Goal: Information Seeking & Learning: Learn about a topic

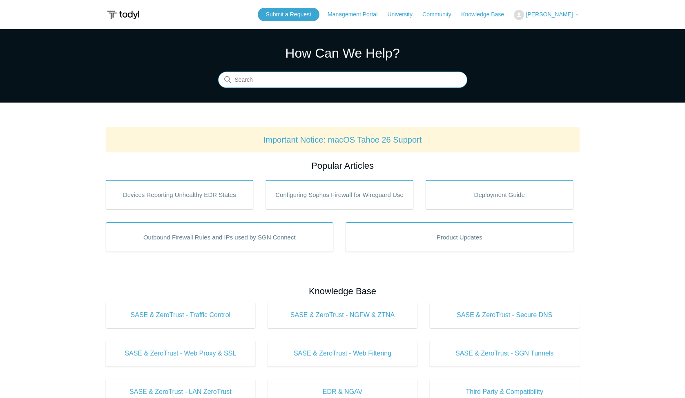
click at [348, 78] on input "Search" at bounding box center [342, 80] width 249 height 16
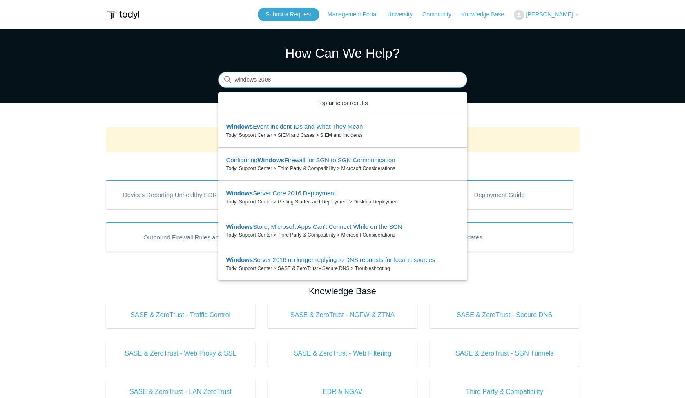
type input "windows 2008"
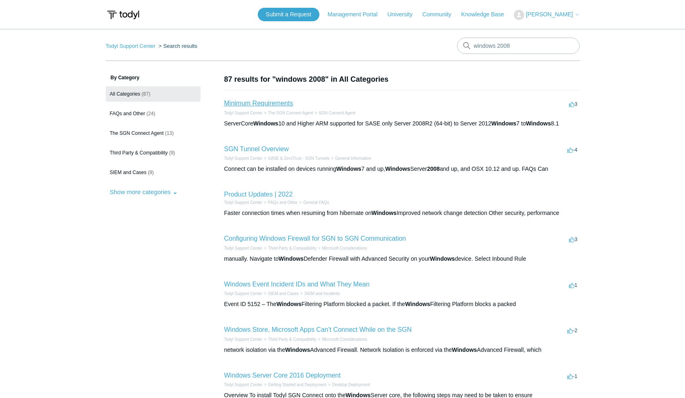
click at [288, 103] on link "Minimum Requirements" at bounding box center [258, 103] width 69 height 7
click at [275, 196] on link "Product Updates | 2022" at bounding box center [258, 194] width 69 height 7
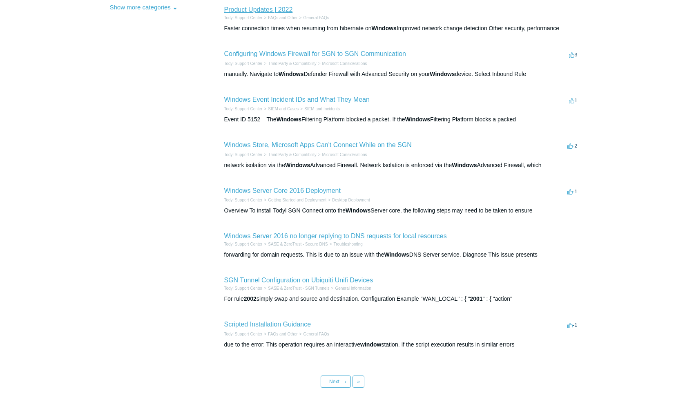
scroll to position [204, 0]
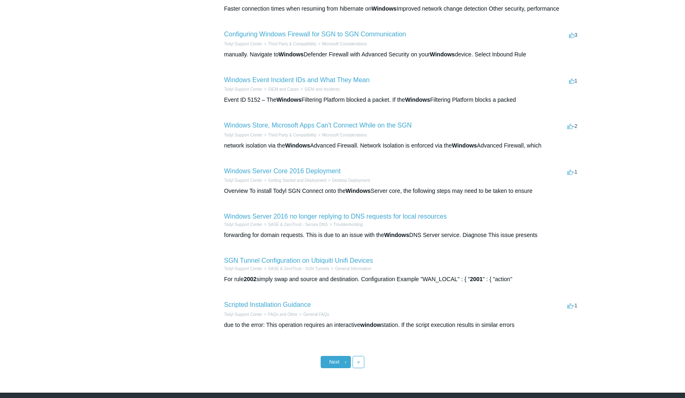
click at [344, 361] on link "Next ›" at bounding box center [336, 362] width 30 height 12
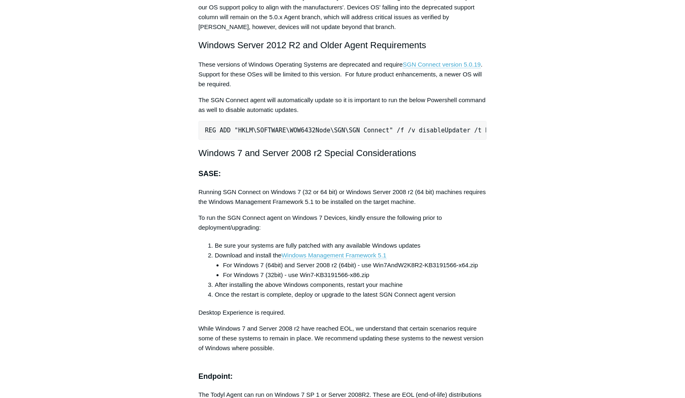
scroll to position [1675, 0]
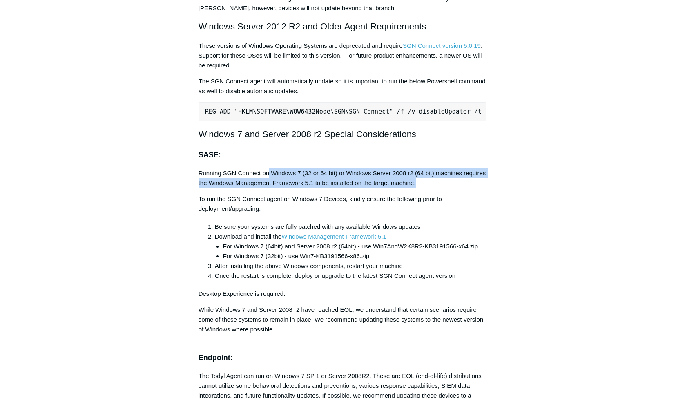
drag, startPoint x: 268, startPoint y: 181, endPoint x: 447, endPoint y: 188, distance: 178.2
click at [447, 188] on p "Running SGN Connect on Windows 7 (32 or 64 bit) or Windows Server 2008 r2 (64 b…" at bounding box center [343, 178] width 288 height 20
drag, startPoint x: 447, startPoint y: 188, endPoint x: 435, endPoint y: 192, distance: 11.8
click at [435, 188] on p "Running SGN Connect on Windows 7 (32 or 64 bit) or Windows Server 2008 r2 (64 b…" at bounding box center [343, 178] width 288 height 20
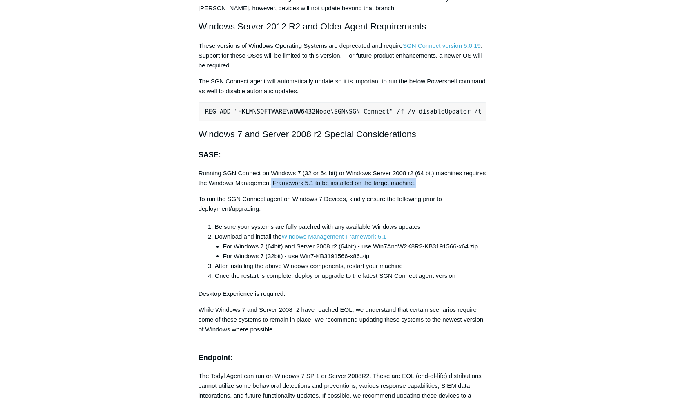
drag, startPoint x: 272, startPoint y: 192, endPoint x: 420, endPoint y: 192, distance: 148.3
click at [420, 188] on p "Running SGN Connect on Windows 7 (32 or 64 bit) or Windows Server 2008 r2 (64 b…" at bounding box center [343, 178] width 288 height 20
click at [289, 207] on p "To run the SGN Connect agent on Windows 7 Devices, kindly ensure the following …" at bounding box center [343, 204] width 288 height 20
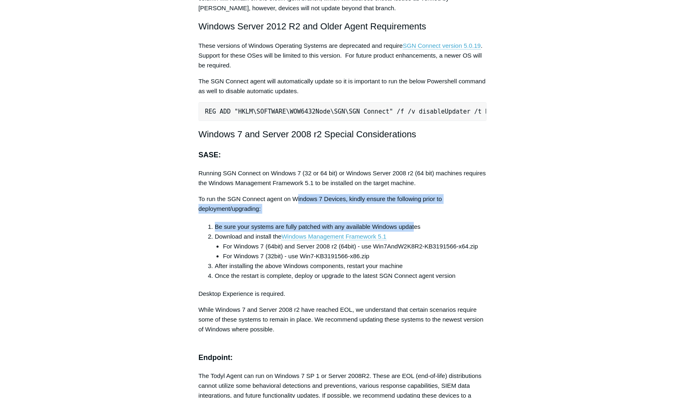
drag, startPoint x: 305, startPoint y: 205, endPoint x: 415, endPoint y: 236, distance: 114.2
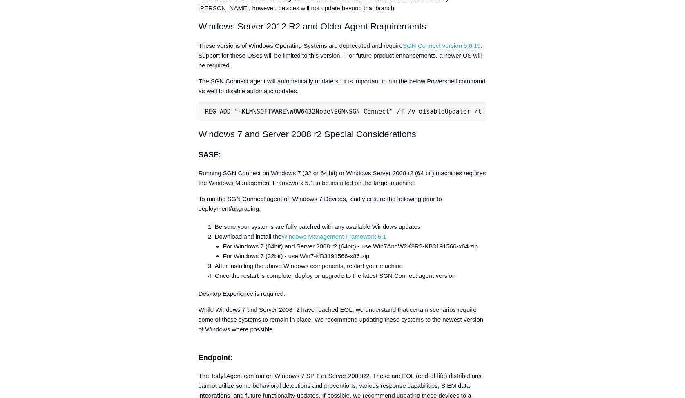
drag, startPoint x: 415, startPoint y: 236, endPoint x: 414, endPoint y: 243, distance: 7.4
click at [414, 243] on li "Download and install the Windows Management Framework 5.1 For Windows 7 (64bit)…" at bounding box center [351, 246] width 272 height 29
drag, startPoint x: 200, startPoint y: 140, endPoint x: 319, endPoint y: 141, distance: 118.5
click at [319, 141] on h2 "Windows 7 and Server 2008 r2 Special Considerations" at bounding box center [343, 134] width 288 height 14
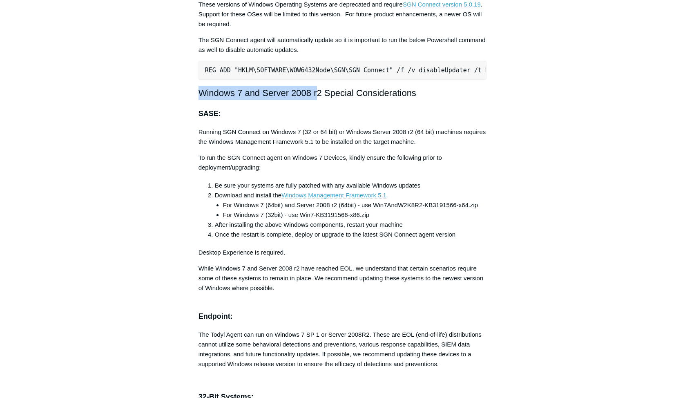
scroll to position [1716, 0]
click at [237, 118] on h3 "SASE:" at bounding box center [343, 114] width 288 height 12
drag, startPoint x: 212, startPoint y: 164, endPoint x: 219, endPoint y: 161, distance: 7.5
click at [219, 161] on p "To run the SGN Connect agent on Windows 7 Devices, kindly ensure the following …" at bounding box center [343, 163] width 288 height 20
click at [220, 161] on p "To run the SGN Connect agent on Windows 7 Devices, kindly ensure the following …" at bounding box center [343, 163] width 288 height 20
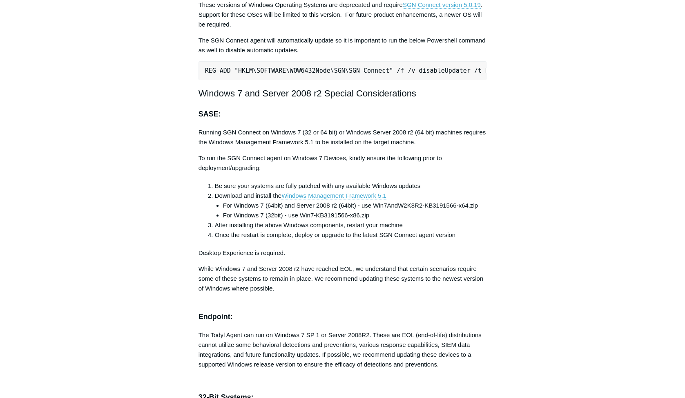
click at [259, 189] on span "Be sure your systems are fully patched with any available Windows updates" at bounding box center [318, 185] width 206 height 7
click at [324, 189] on span "Be sure your systems are fully patched with any available Windows updates" at bounding box center [318, 185] width 206 height 7
click at [417, 189] on span "Be sure your systems are fully patched with any available Windows updates" at bounding box center [318, 185] width 206 height 7
click at [313, 199] on span "Windows Management Framework 5.1" at bounding box center [333, 195] width 105 height 7
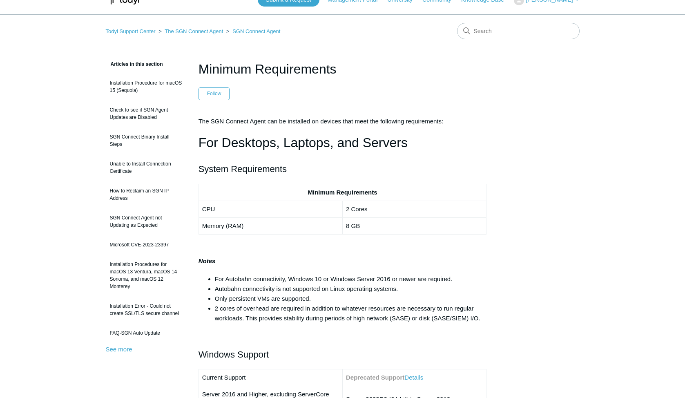
scroll to position [0, 0]
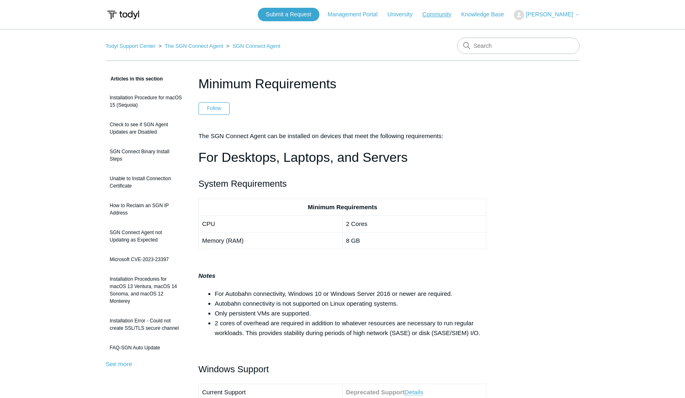
click at [451, 16] on link "Community" at bounding box center [440, 14] width 37 height 9
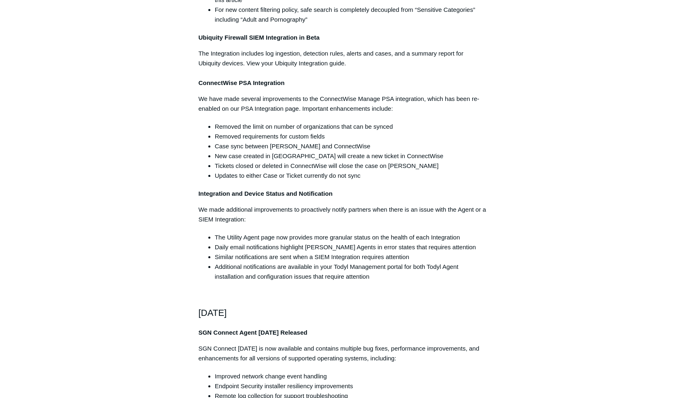
scroll to position [940, 0]
